Goal: Information Seeking & Learning: Learn about a topic

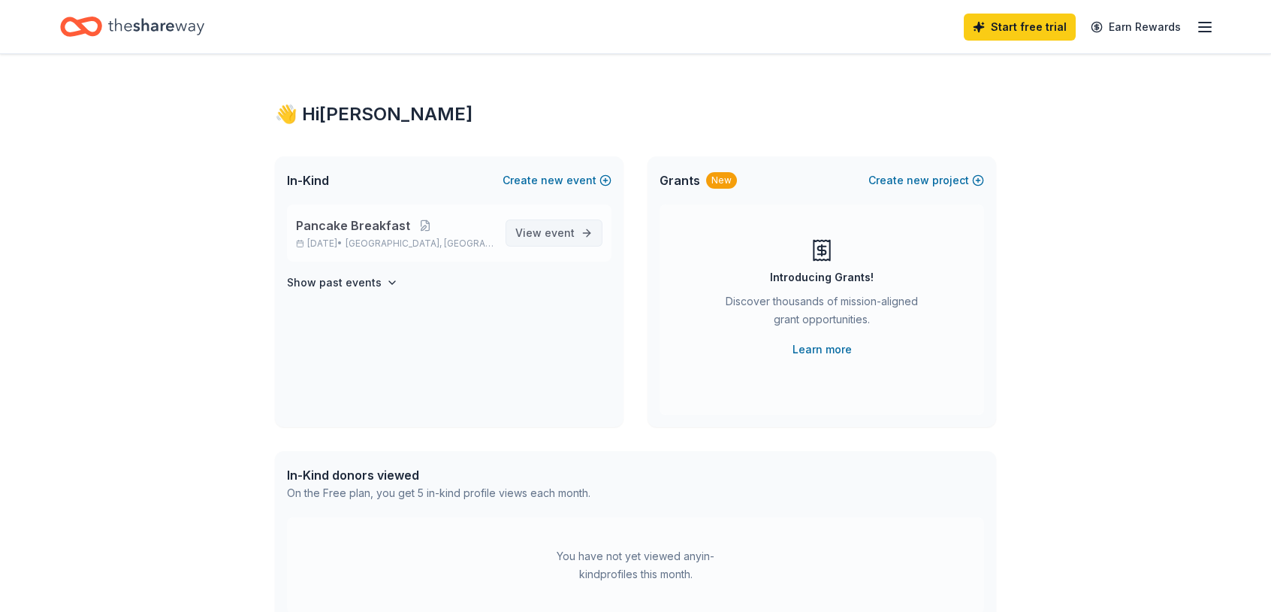
click at [536, 228] on span "View event" at bounding box center [544, 233] width 59 height 18
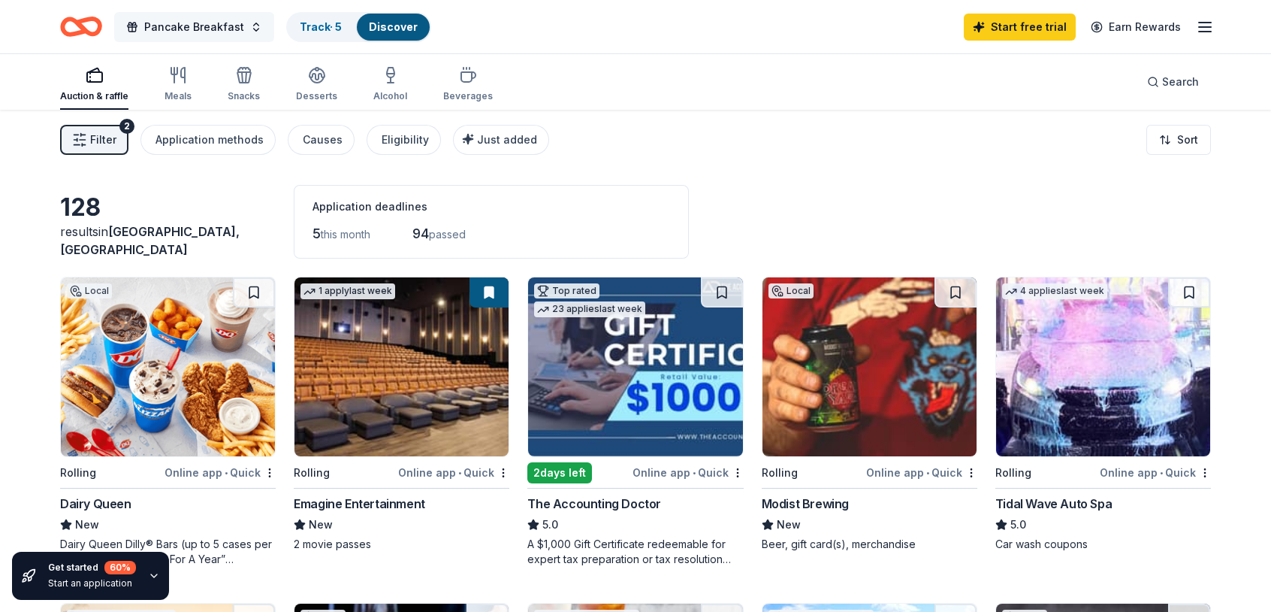
click at [159, 28] on span "Pancake Breakfast" at bounding box center [194, 27] width 100 height 18
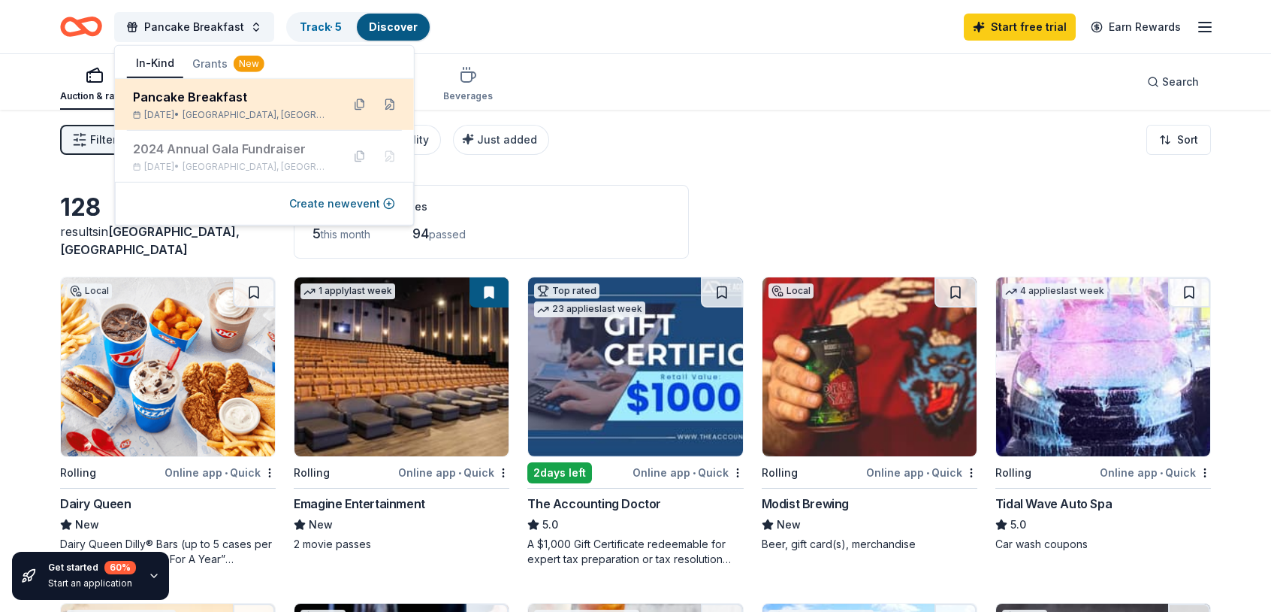
click at [208, 101] on div "Pancake Breakfast" at bounding box center [231, 97] width 197 height 18
click at [247, 110] on span "[GEOGRAPHIC_DATA], [GEOGRAPHIC_DATA]" at bounding box center [256, 115] width 147 height 12
click at [166, 99] on div "Pancake Breakfast" at bounding box center [231, 97] width 197 height 18
click at [146, 103] on div "Pancake Breakfast" at bounding box center [231, 97] width 197 height 18
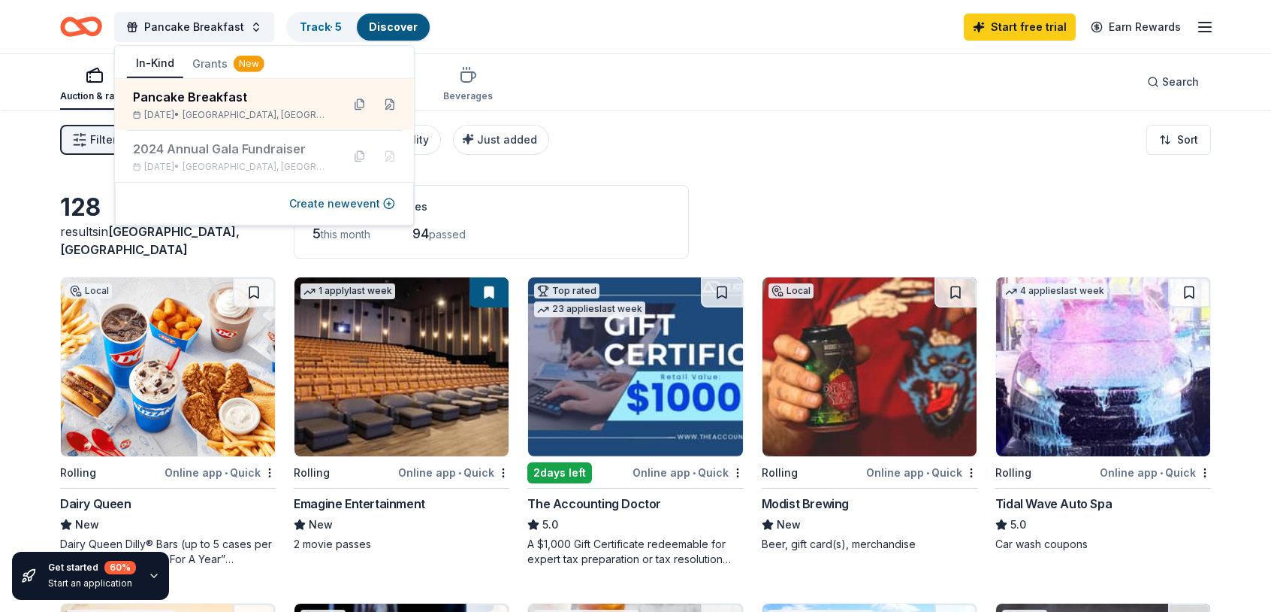
click at [582, 81] on div "Auction & raffle Meals Snacks Desserts Alcohol Beverages Search" at bounding box center [635, 82] width 1151 height 56
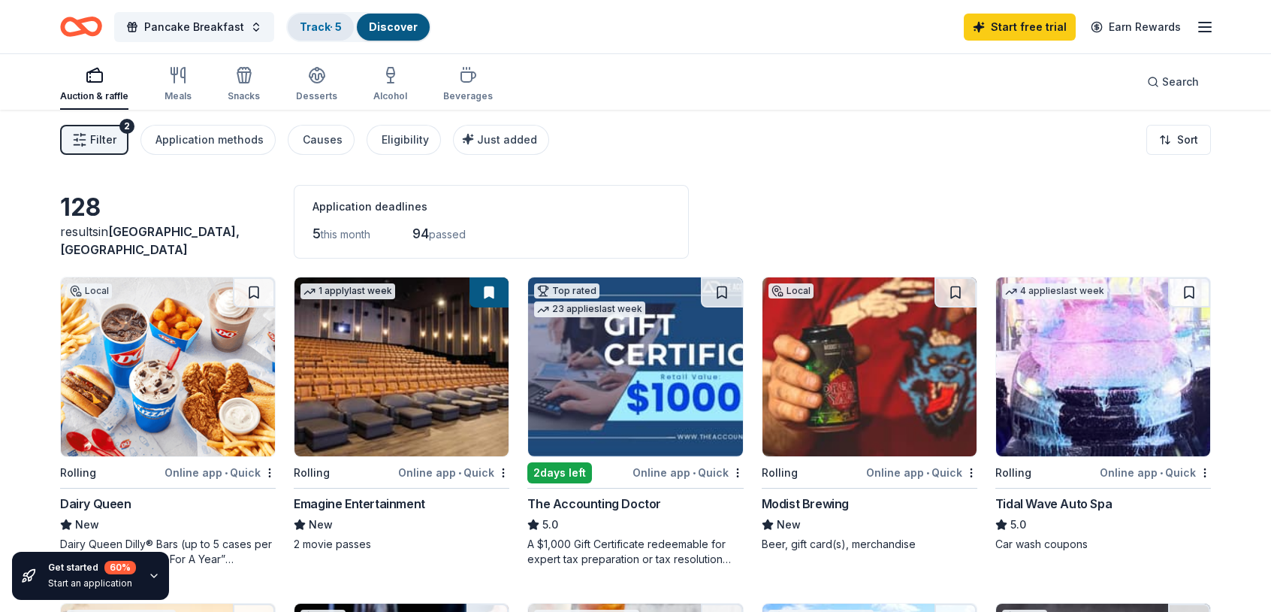
click at [308, 23] on link "Track · 5" at bounding box center [321, 26] width 42 height 13
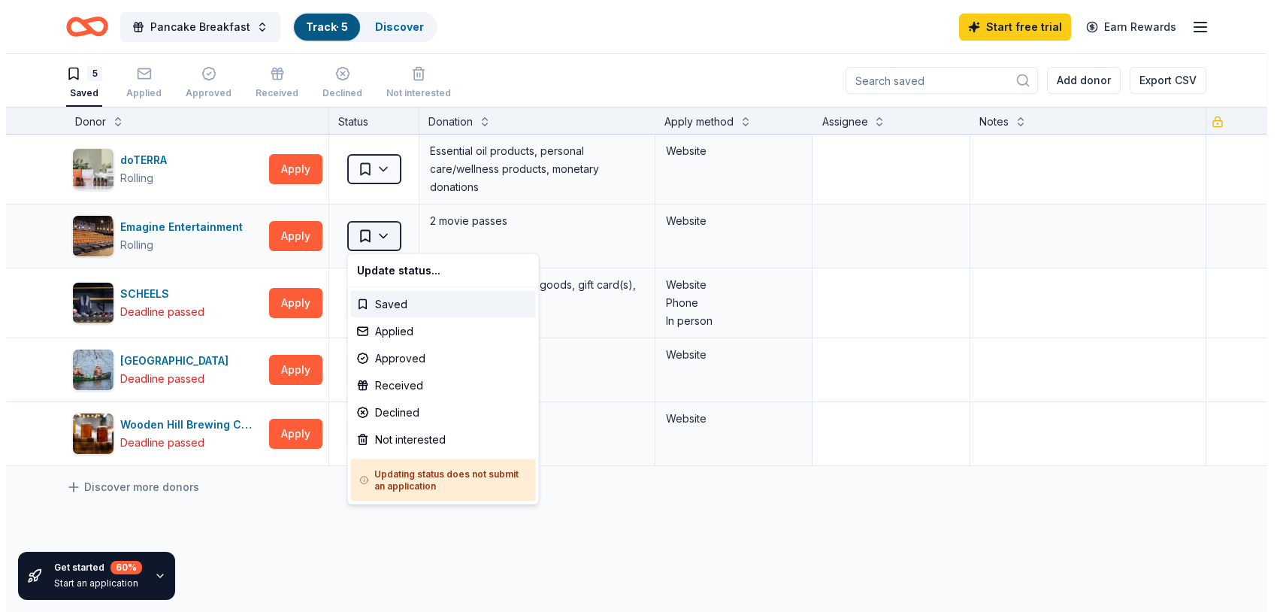
click at [373, 232] on html "Pancake Breakfast Track · 5 Discover Start free trial Earn Rewards 5 Saved Appl…" at bounding box center [635, 306] width 1271 height 612
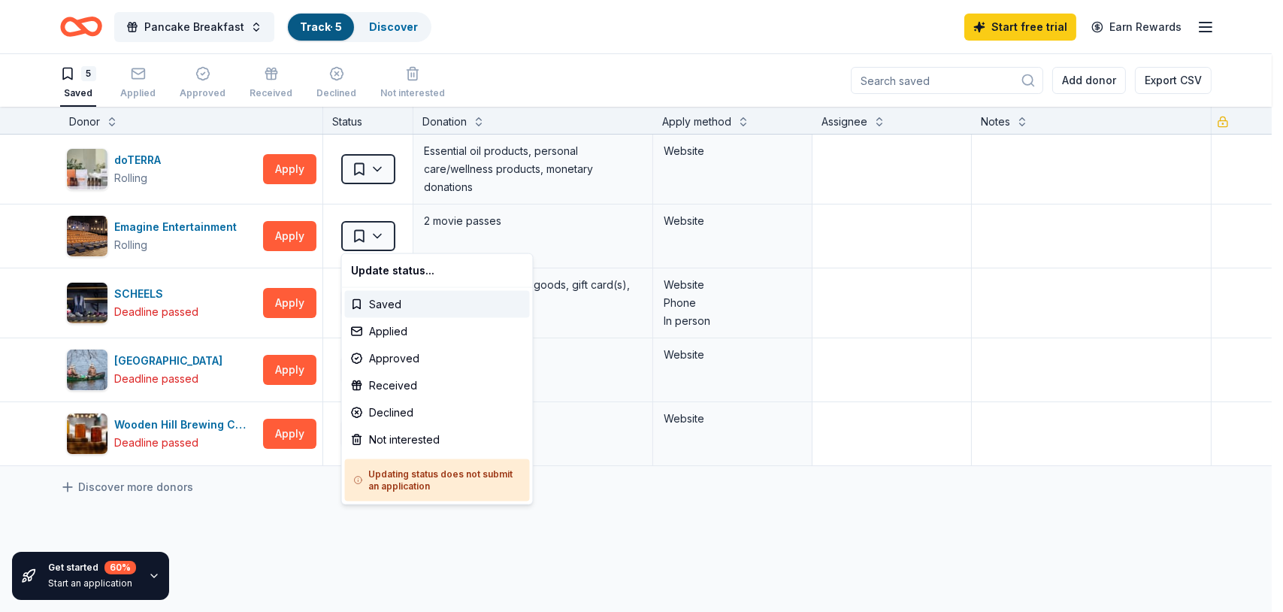
click at [372, 232] on html "Pancake Breakfast Track · 5 Discover Start free trial Earn Rewards 5 Saved Appl…" at bounding box center [641, 306] width 1283 height 612
click at [370, 234] on html "Pancake Breakfast Track · 5 Discover Start free trial Earn Rewards 5 Saved Appl…" at bounding box center [641, 306] width 1283 height 612
click at [373, 231] on html "Pancake Breakfast Track · 5 Discover Start free trial Earn Rewards 5 Saved Appl…" at bounding box center [641, 306] width 1283 height 612
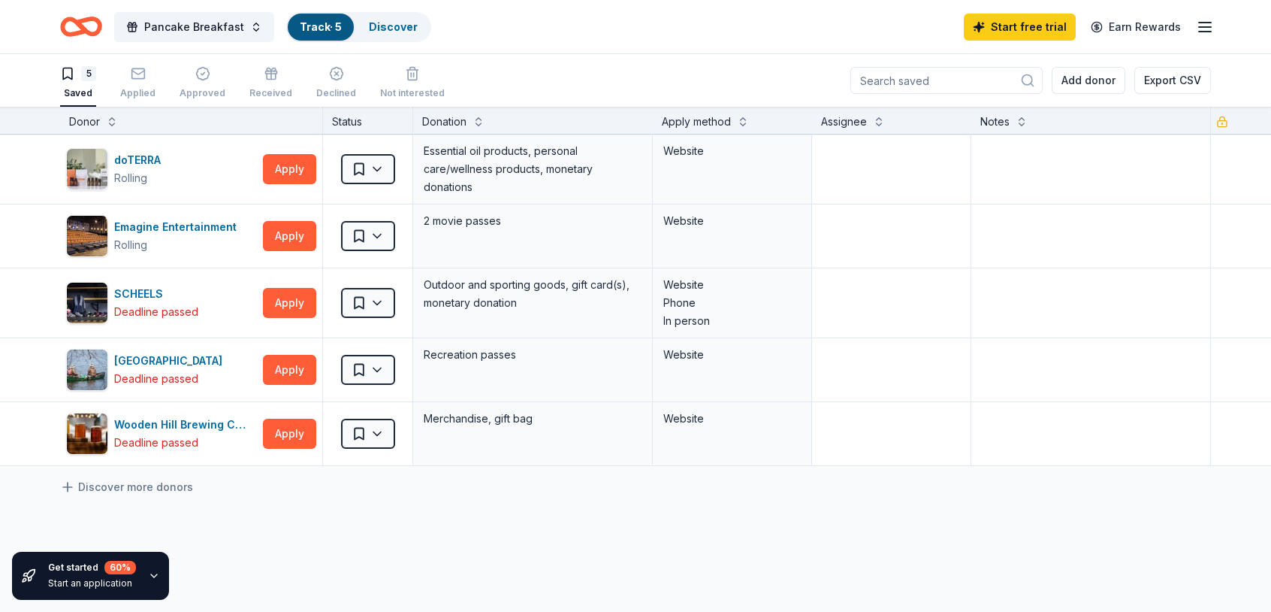
drag, startPoint x: 86, startPoint y: 24, endPoint x: 97, endPoint y: 24, distance: 11.3
click at [86, 24] on icon "Home" at bounding box center [81, 26] width 42 height 35
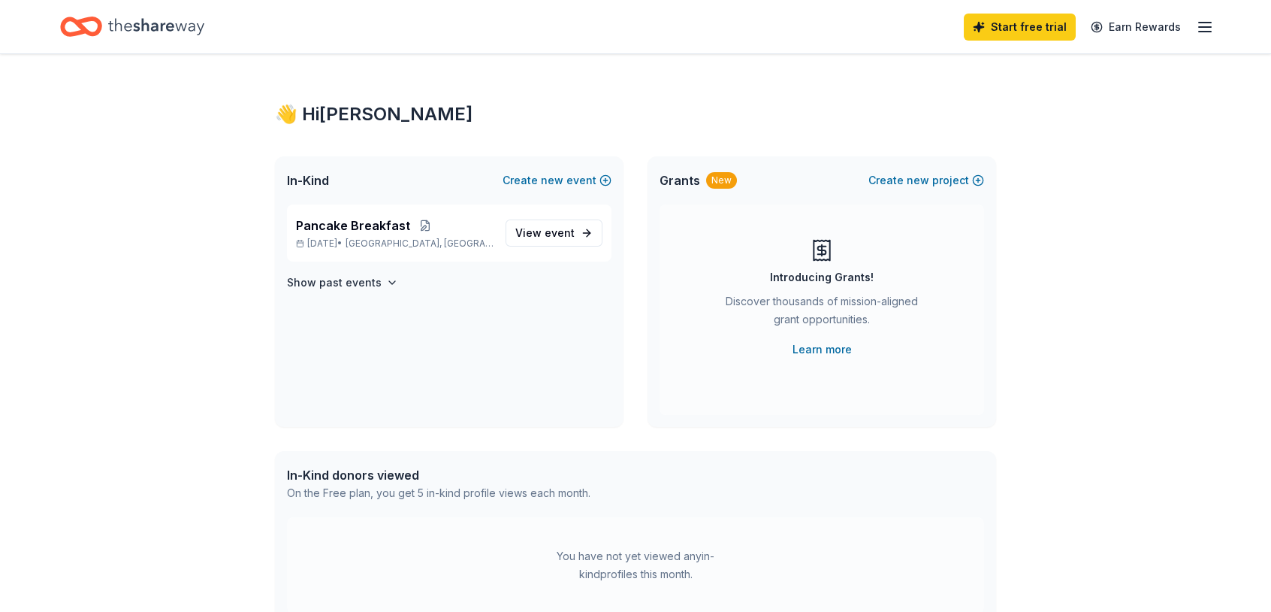
click at [302, 178] on span "In-Kind" at bounding box center [308, 180] width 42 height 18
click at [97, 22] on icon "Home" at bounding box center [88, 26] width 23 height 15
click at [1180, 26] on link "Earn Rewards" at bounding box center [1136, 27] width 108 height 27
click at [1201, 26] on icon "button" at bounding box center [1205, 27] width 18 height 18
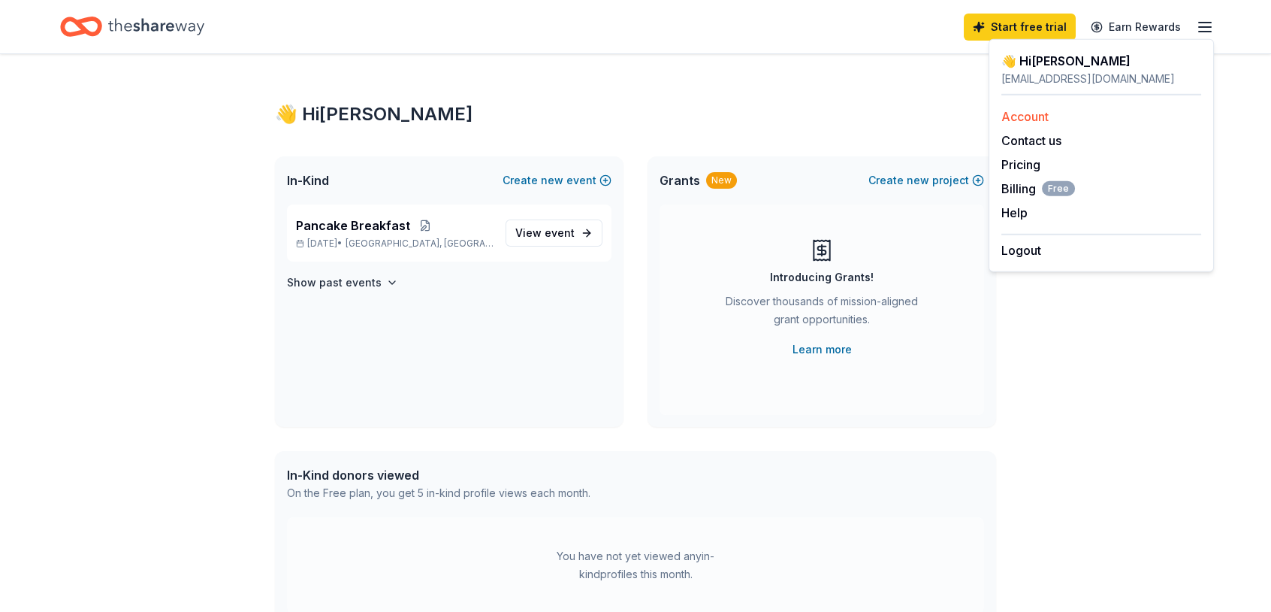
click at [1009, 115] on link "Account" at bounding box center [1025, 116] width 47 height 15
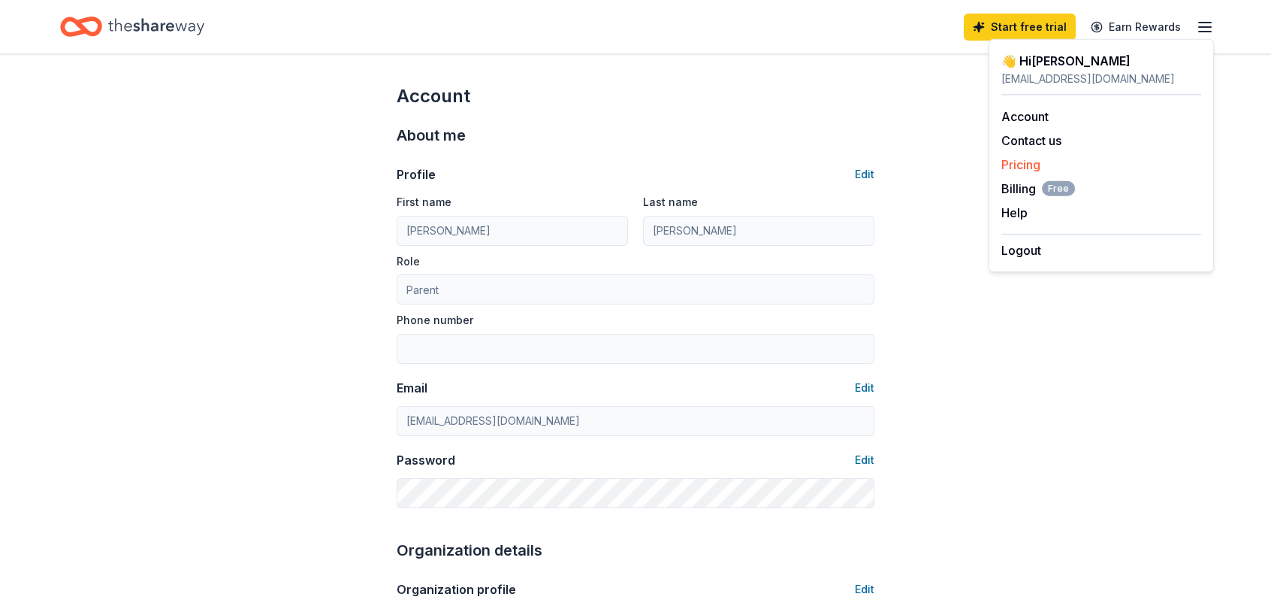
click at [1011, 167] on link "Pricing" at bounding box center [1021, 164] width 39 height 15
